Goal: Navigation & Orientation: Find specific page/section

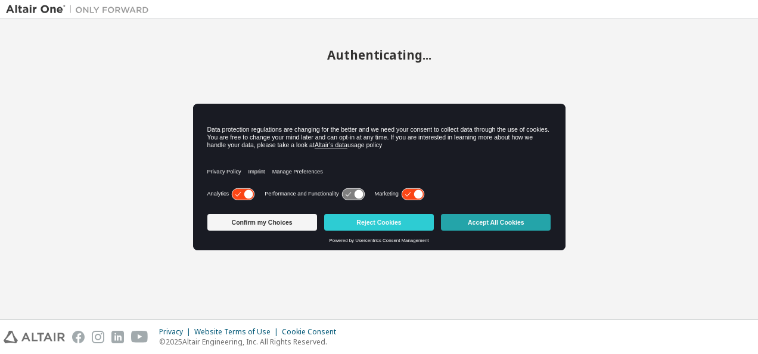
click at [487, 227] on button "Accept All Cookies" at bounding box center [496, 222] width 110 height 17
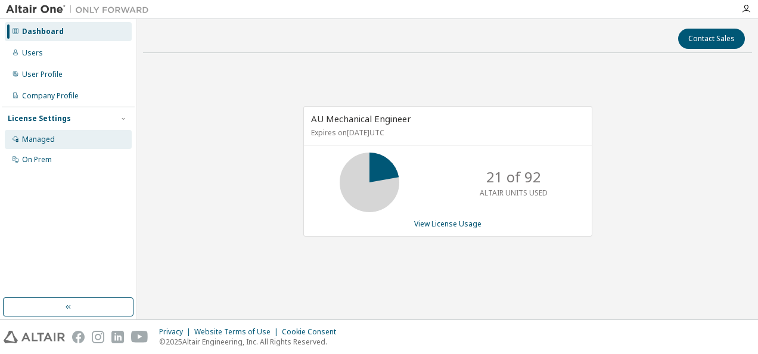
click at [55, 147] on div "Managed" at bounding box center [68, 139] width 127 height 19
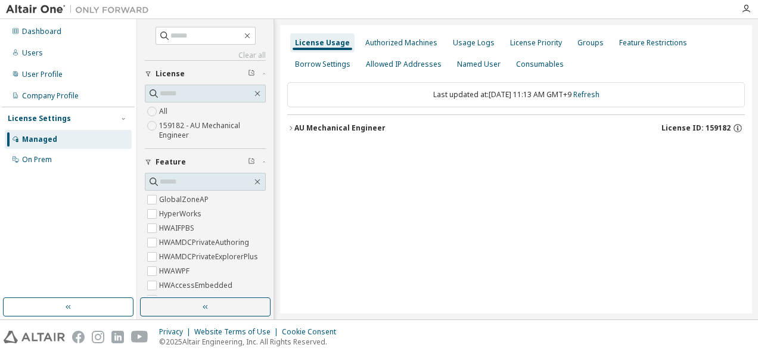
click at [68, 116] on div "License Settings" at bounding box center [68, 118] width 121 height 11
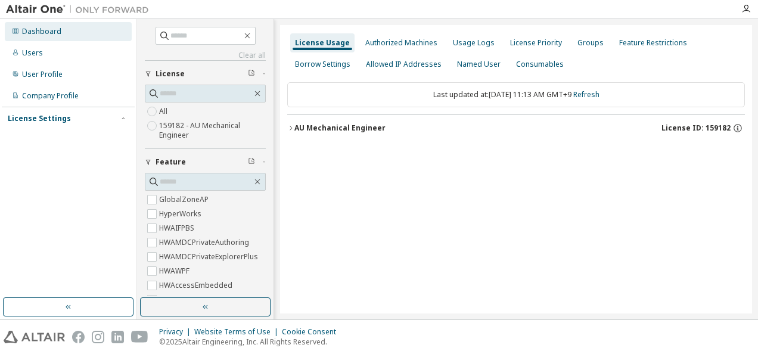
click at [38, 29] on div "Dashboard" at bounding box center [41, 32] width 39 height 10
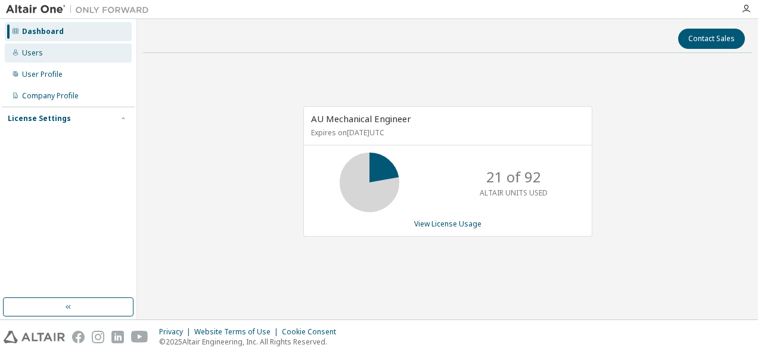
click at [25, 52] on div "Users" at bounding box center [32, 53] width 21 height 10
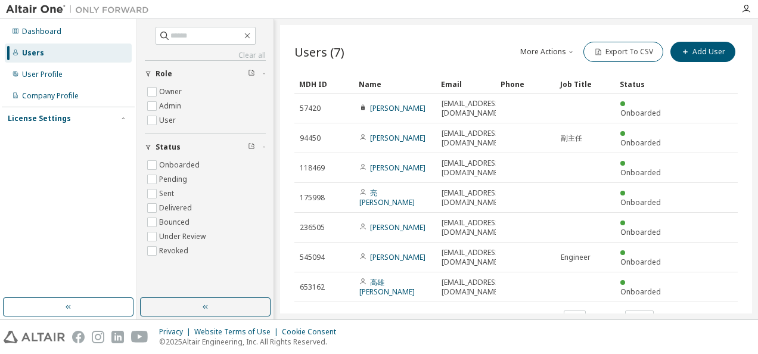
click at [29, 117] on div "License Settings" at bounding box center [39, 119] width 63 height 10
click at [30, 137] on div "Managed" at bounding box center [38, 140] width 33 height 10
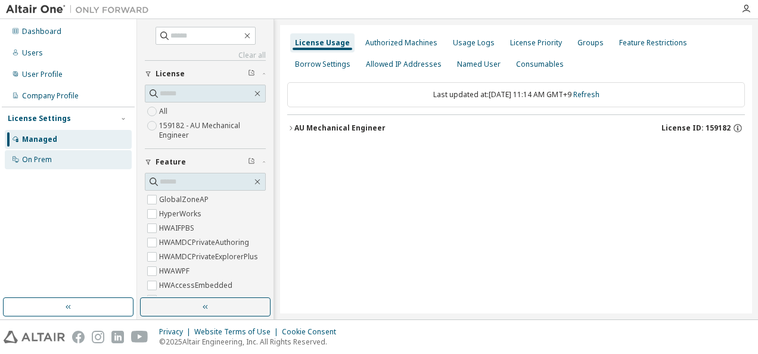
click at [27, 156] on div "On Prem" at bounding box center [37, 160] width 30 height 10
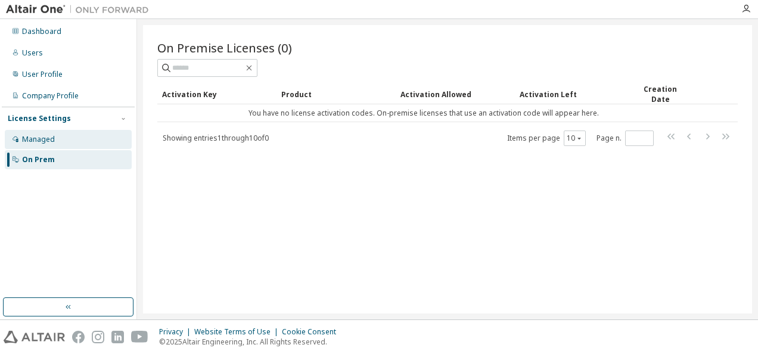
click at [46, 140] on div "Managed" at bounding box center [38, 140] width 33 height 10
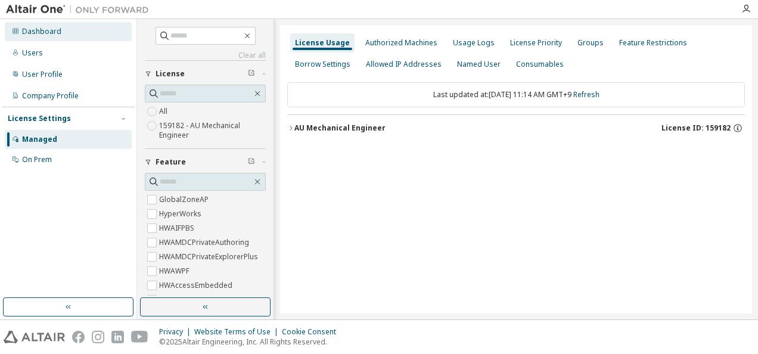
click at [54, 30] on div "Dashboard" at bounding box center [41, 32] width 39 height 10
